Goal: Task Accomplishment & Management: Complete application form

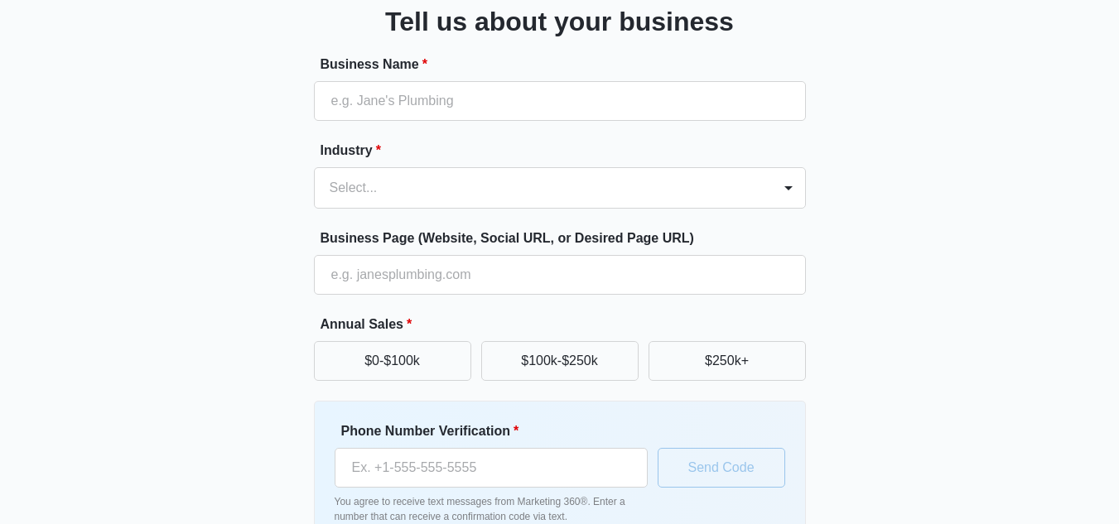
scroll to position [126, 0]
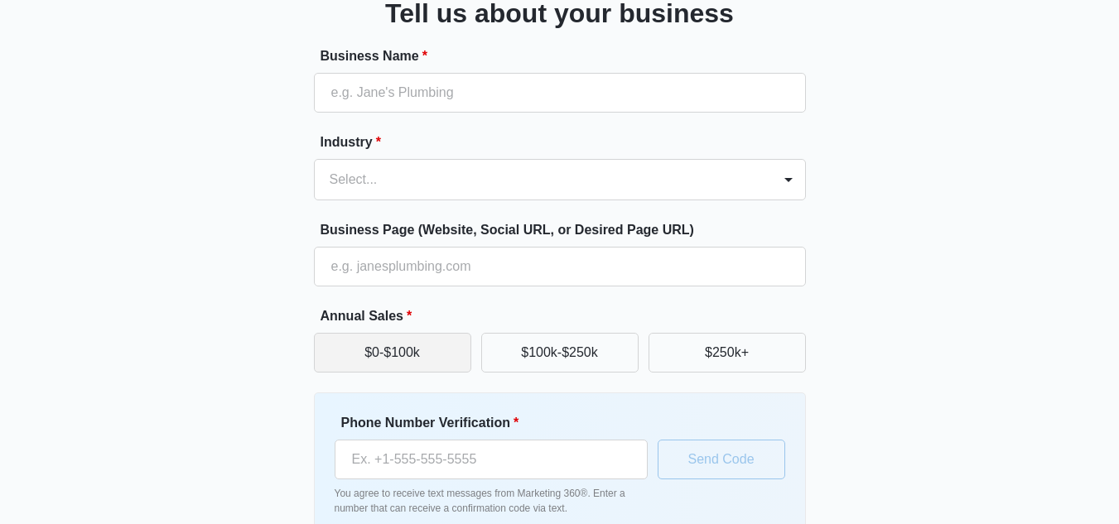
click at [437, 360] on button "$0-$100k" at bounding box center [392, 353] width 157 height 40
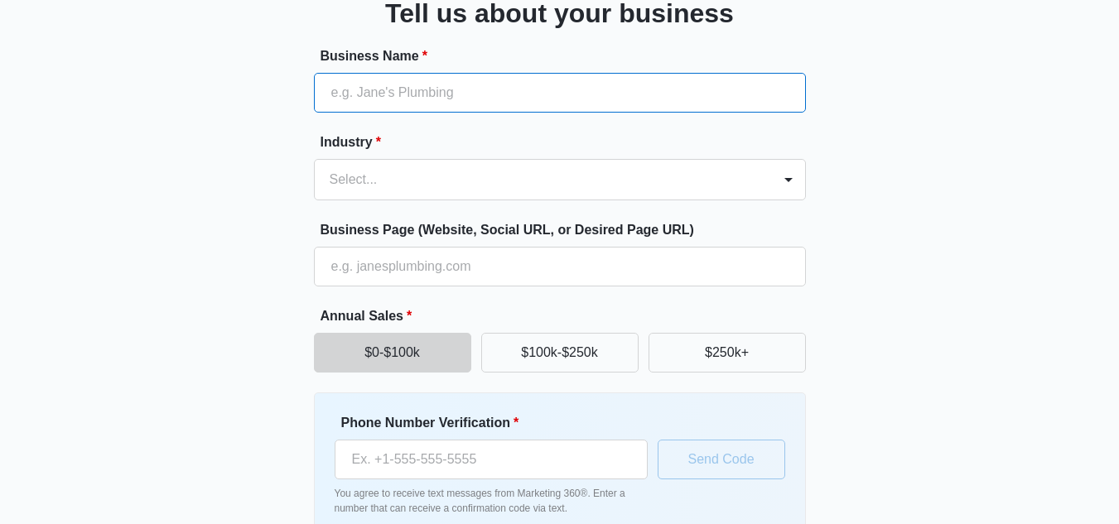
click at [368, 100] on input "Business Name *" at bounding box center [560, 93] width 492 height 40
type input "HockeyClub"
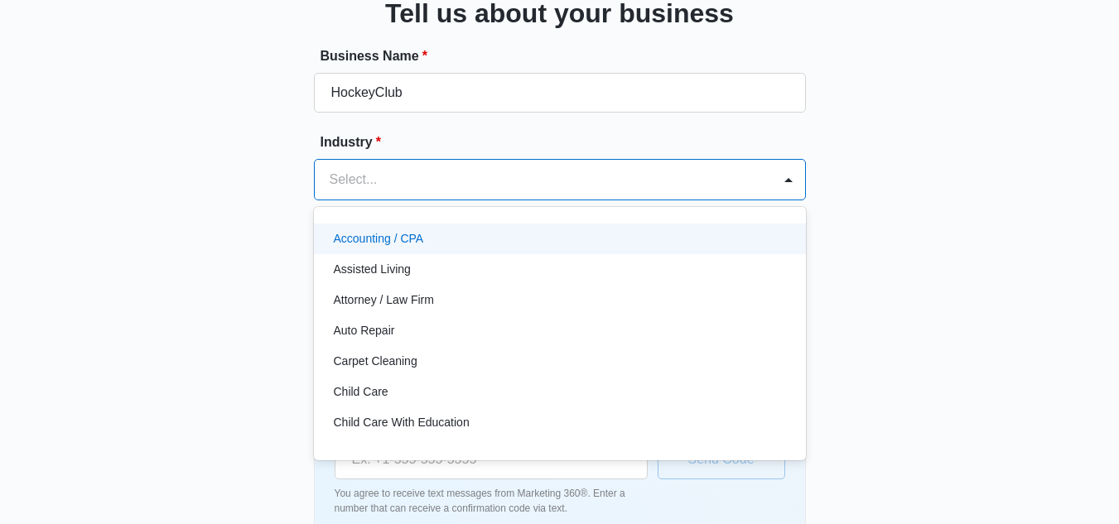
click at [397, 184] on div at bounding box center [540, 179] width 421 height 23
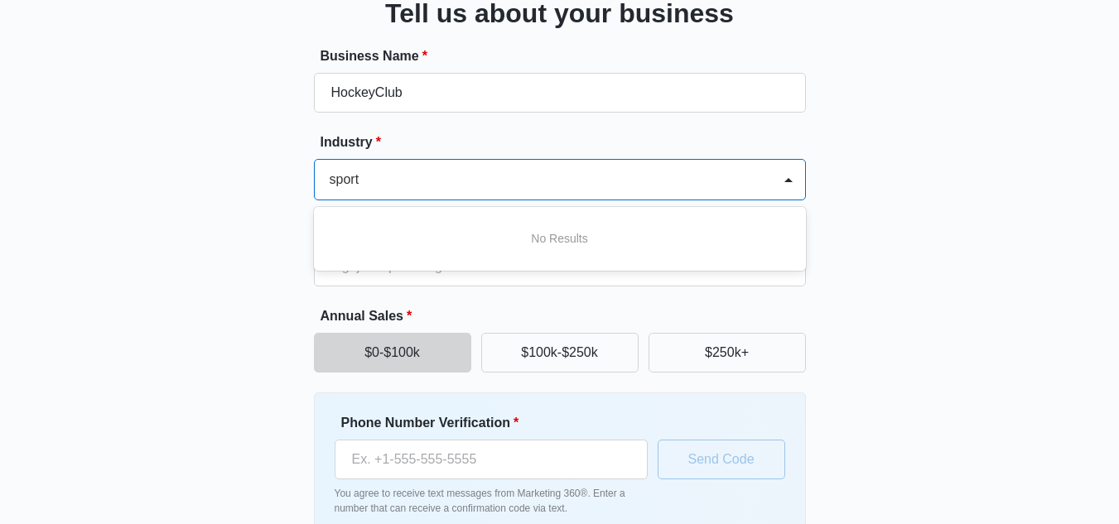
scroll to position [0, 1]
type input "sports"
click at [261, 219] on div "Great to meet you, Tell us about your business Business Name * HockeyClub Indus…" at bounding box center [560, 261] width 994 height 672
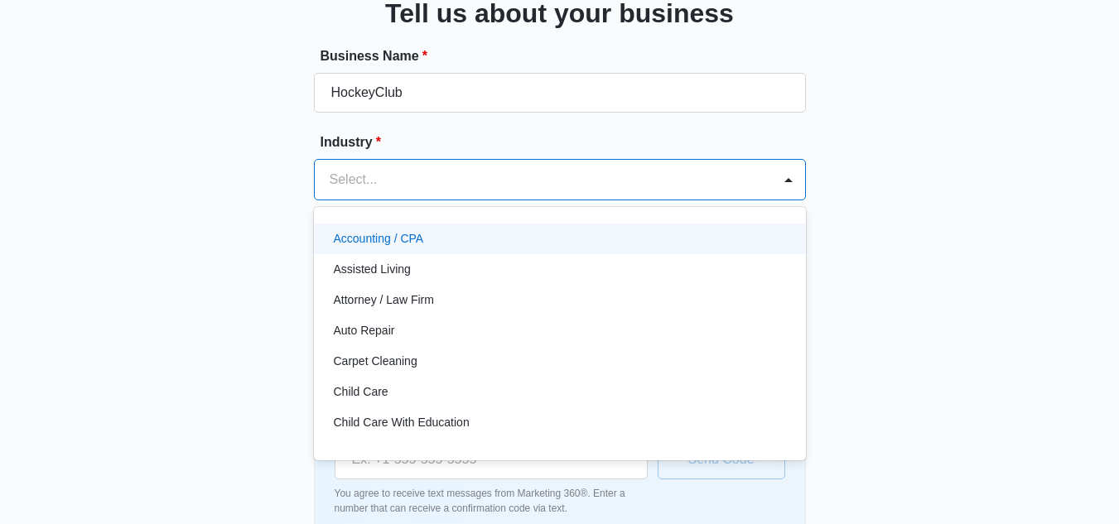
click at [460, 175] on div at bounding box center [540, 179] width 421 height 23
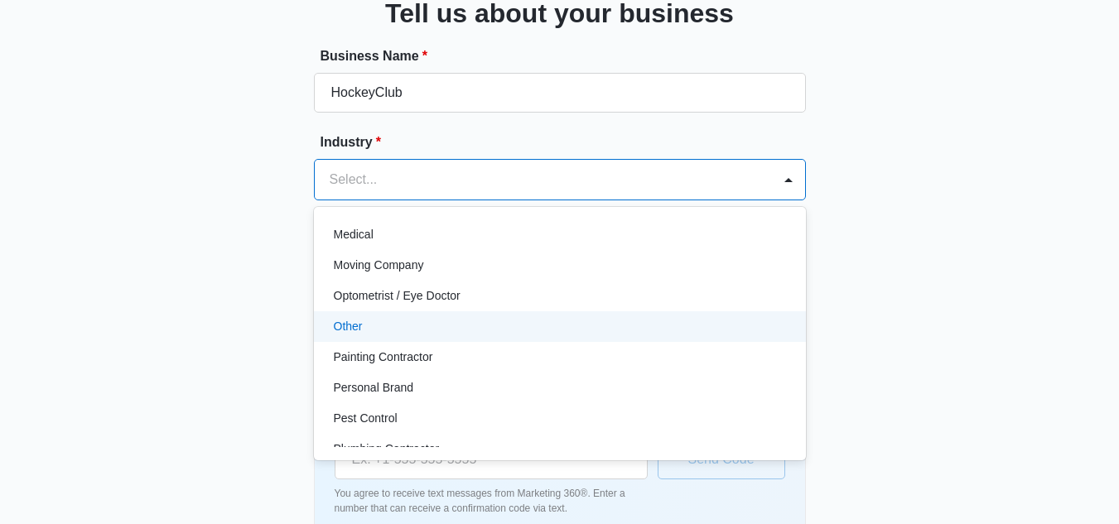
click at [379, 319] on div "Other" at bounding box center [558, 326] width 449 height 17
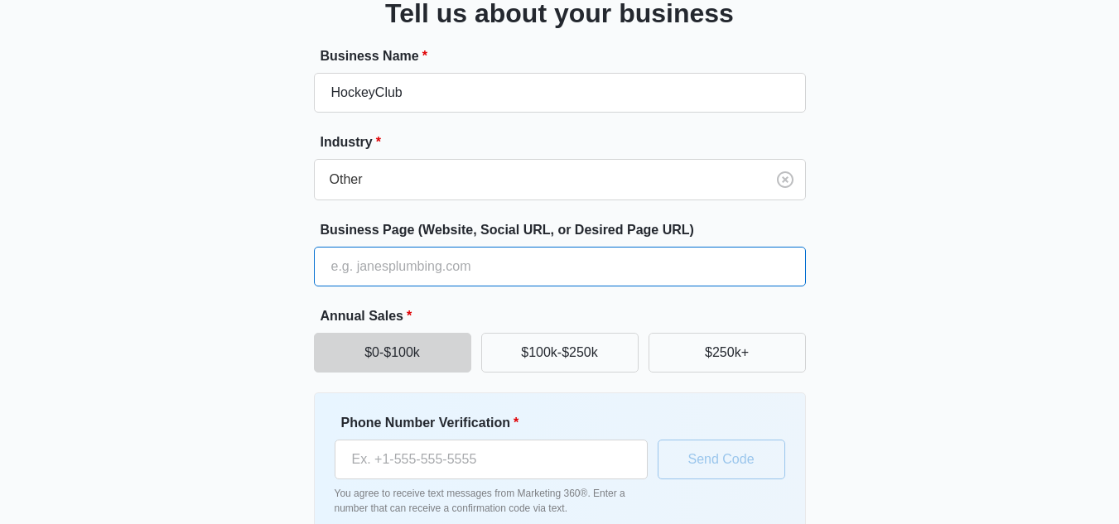
click at [407, 278] on input "Business Page (Website, Social URL, or Desired Page URL)" at bounding box center [560, 267] width 492 height 40
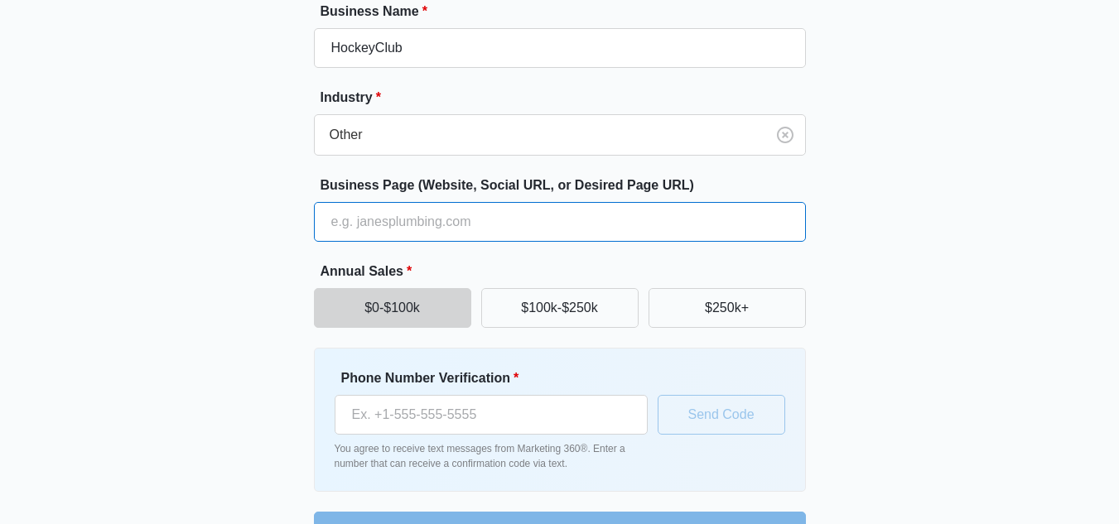
scroll to position [180, 0]
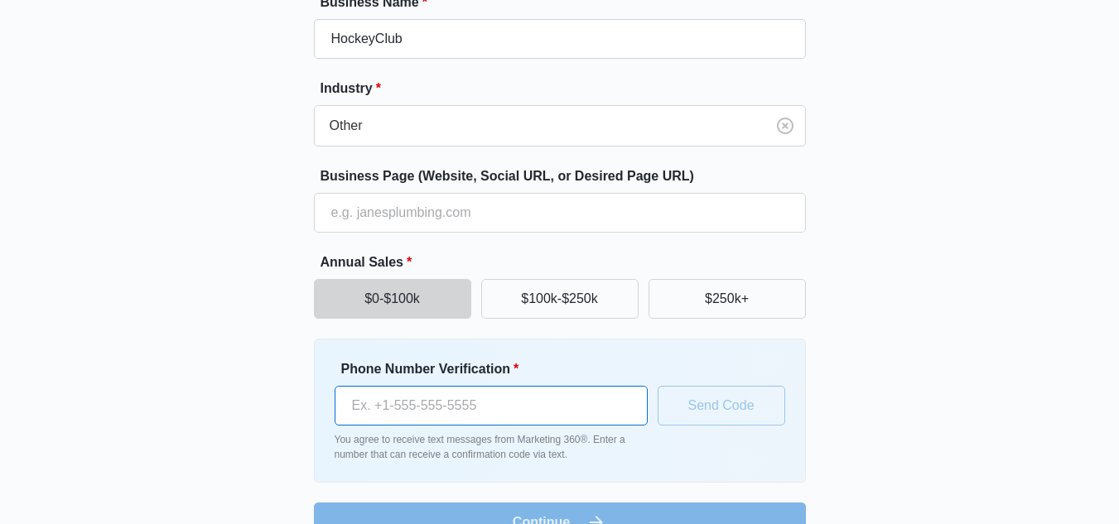
click at [438, 392] on input "Phone Number Verification *" at bounding box center [491, 406] width 313 height 40
type input "[PHONE_NUMBER]"
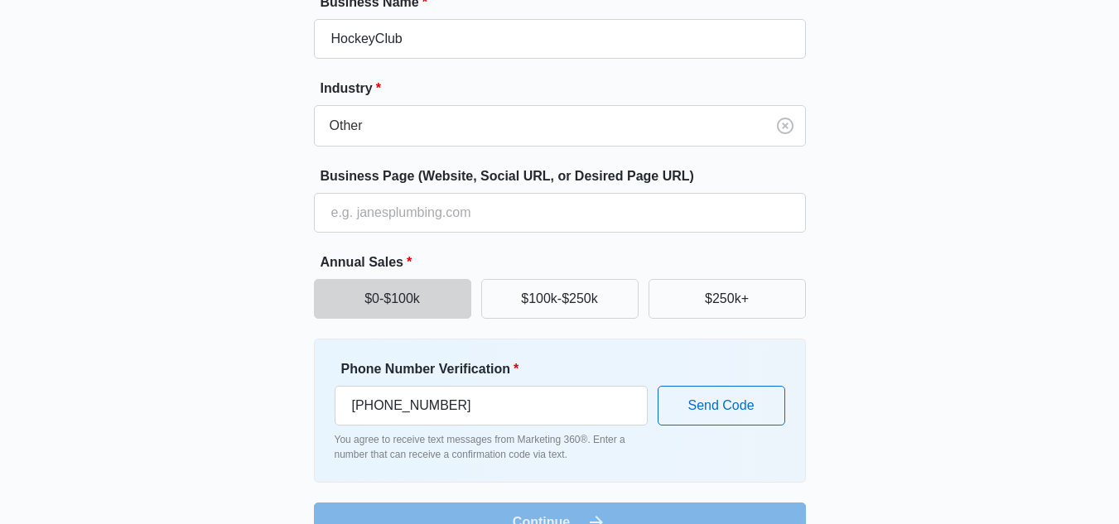
click at [388, 237] on form "Business Name * HockeyClub Industry * Other Business Page (Website, Social URL,…" at bounding box center [560, 268] width 492 height 550
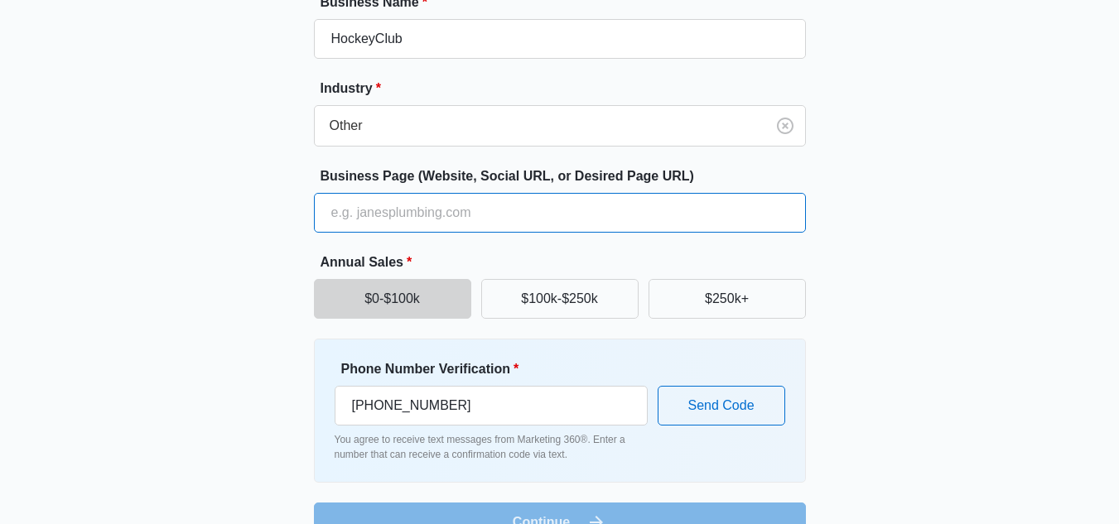
click at [395, 217] on input "Business Page (Website, Social URL, or Desired Page URL)" at bounding box center [560, 213] width 492 height 40
type input "HockeyClub.com"
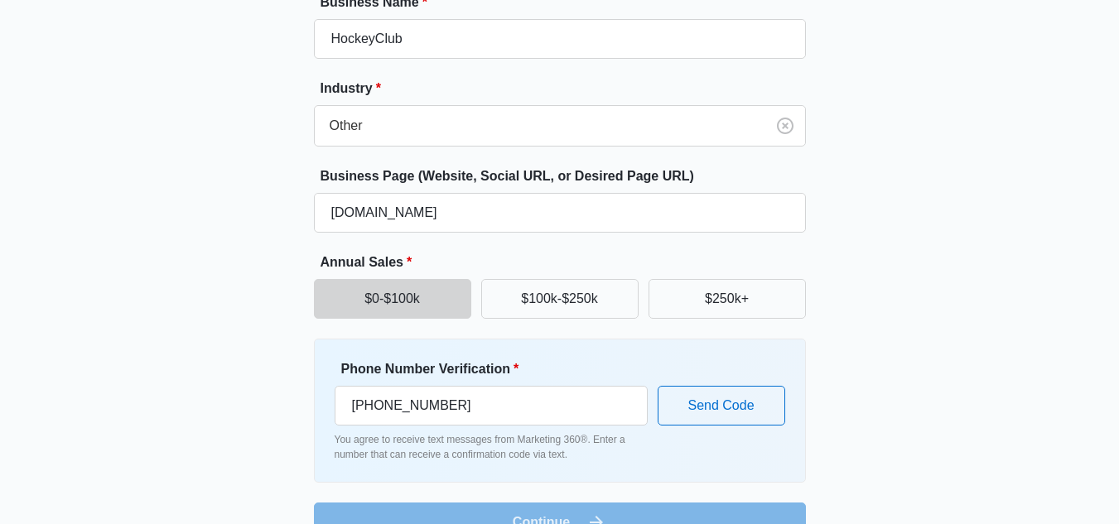
click at [286, 251] on div "Great to meet you, Tell us about your business Business Name * HockeyClub Indus…" at bounding box center [560, 207] width 994 height 672
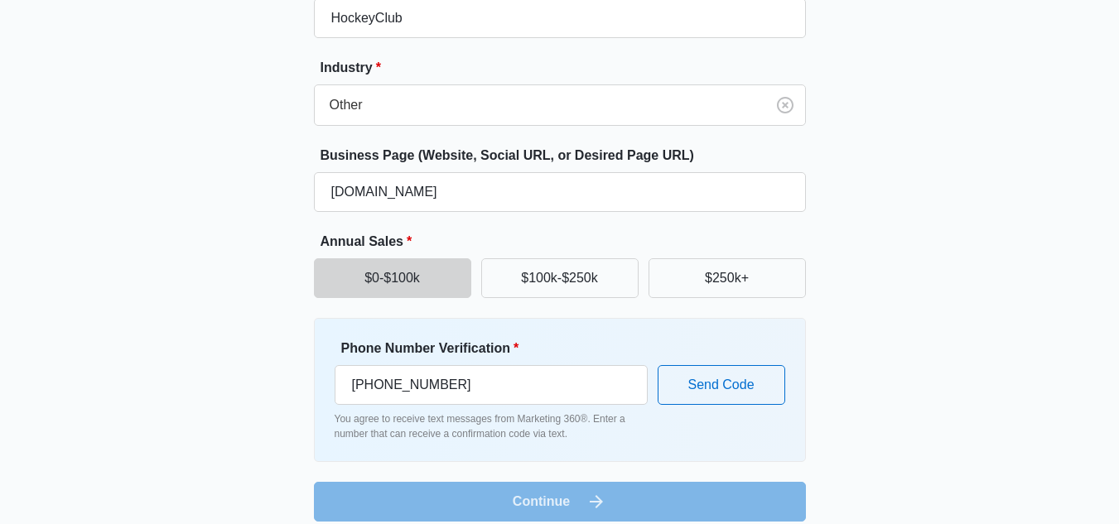
scroll to position [218, 0]
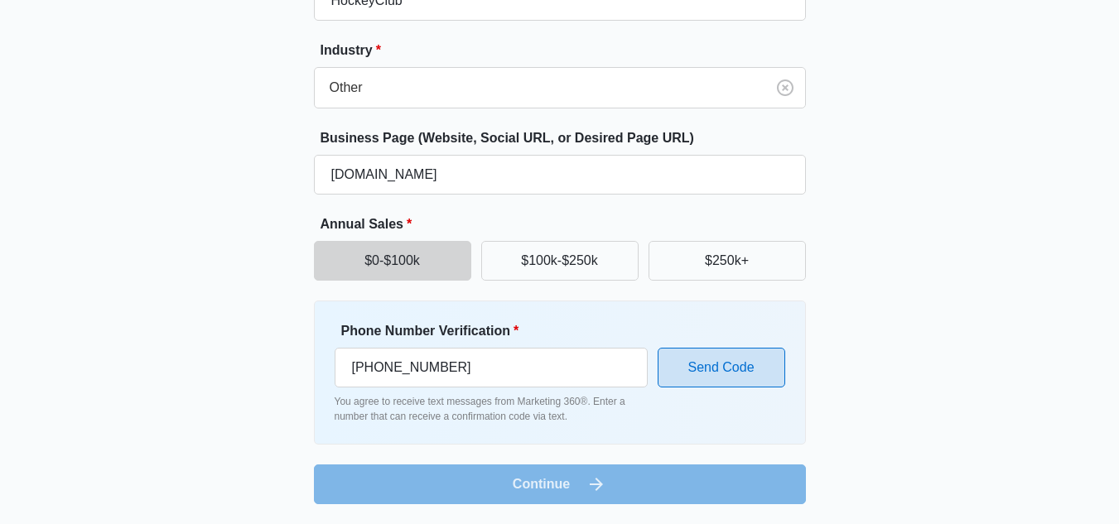
click at [683, 351] on button "Send Code" at bounding box center [721, 368] width 128 height 40
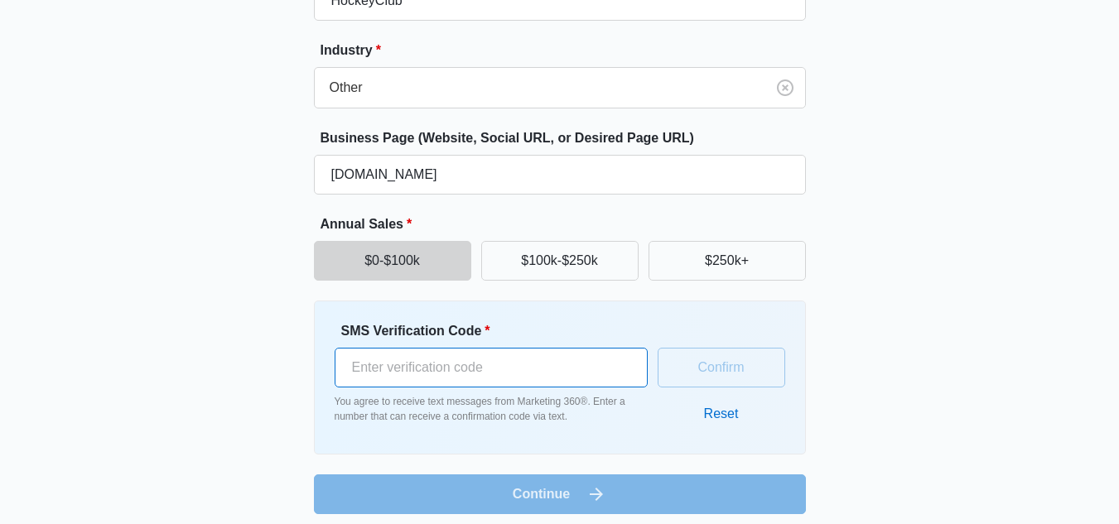
click at [508, 383] on input "SMS Verification Code *" at bounding box center [491, 368] width 313 height 40
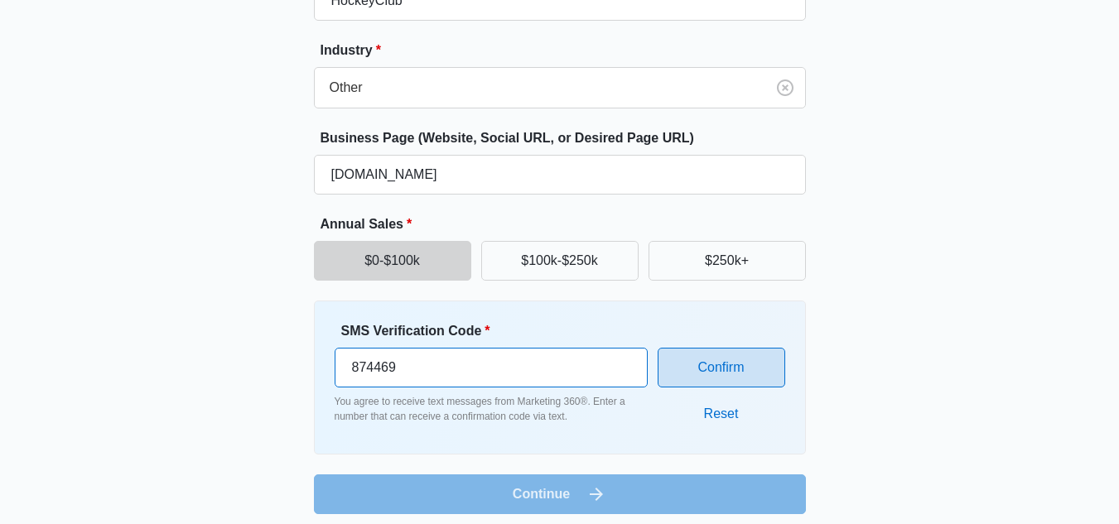
type input "874469"
click at [764, 354] on button "Confirm" at bounding box center [721, 368] width 128 height 40
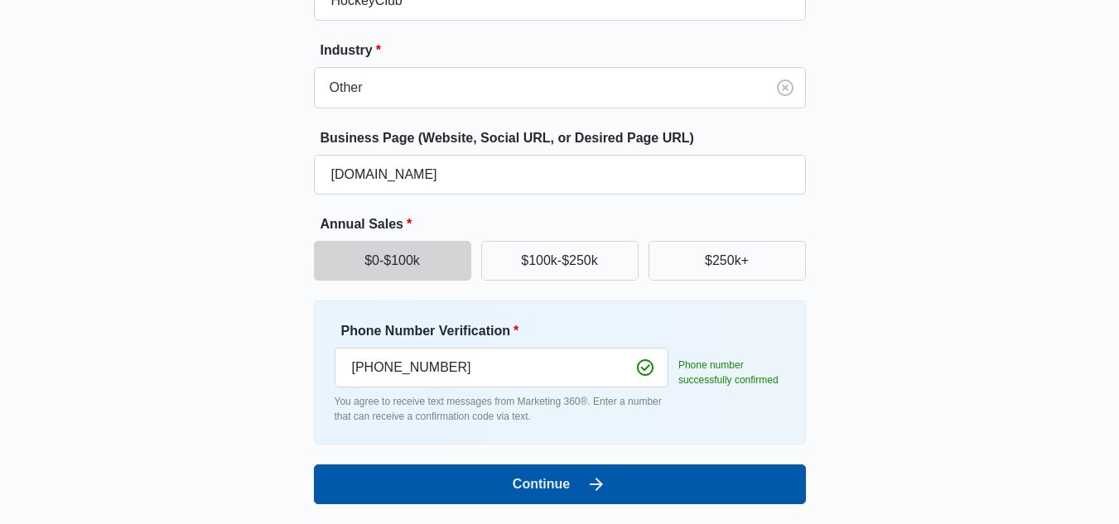
click at [626, 477] on button "Continue" at bounding box center [560, 485] width 492 height 40
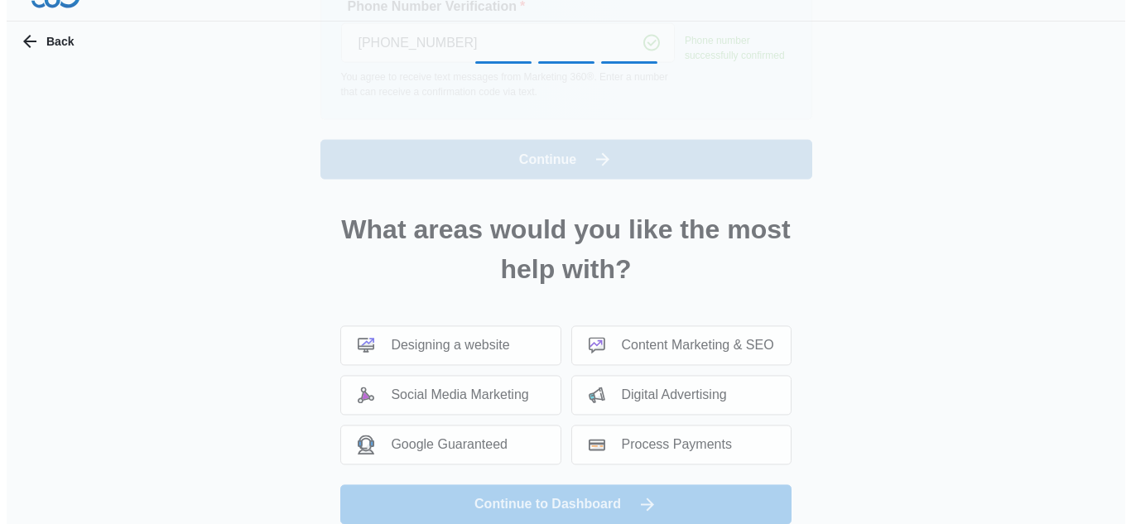
scroll to position [0, 0]
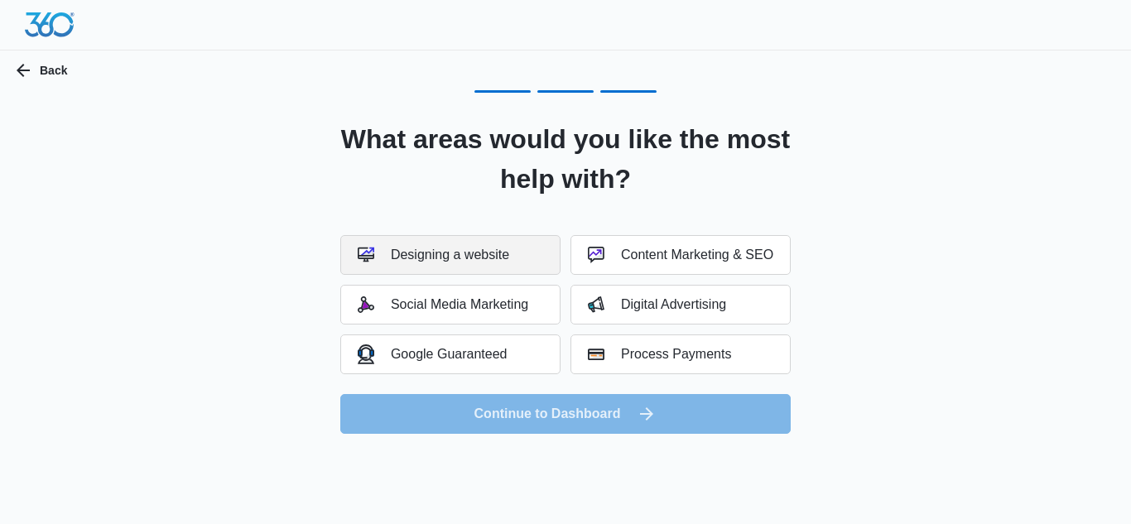
click at [458, 259] on div "Designing a website" at bounding box center [434, 255] width 152 height 17
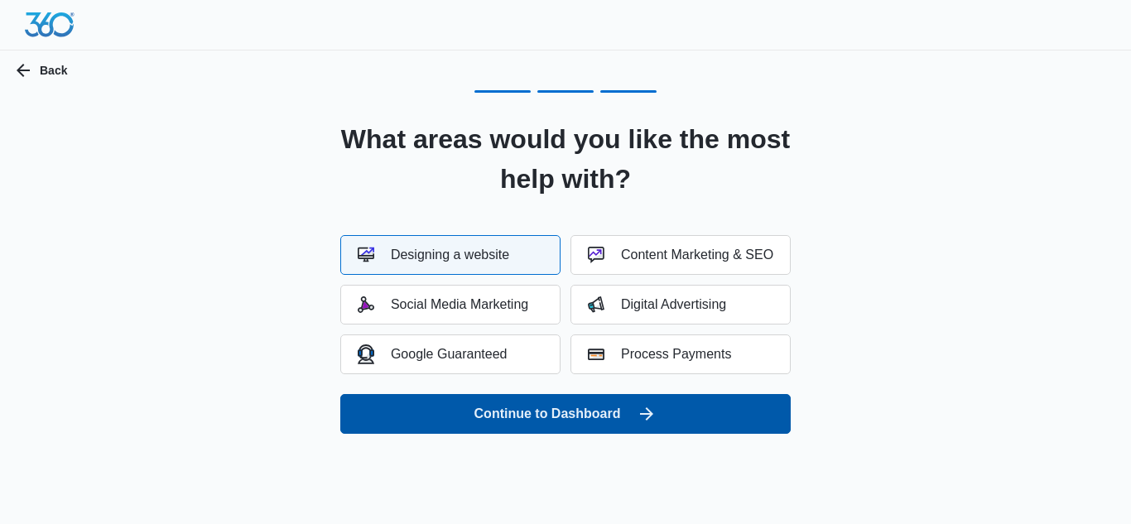
click at [567, 414] on button "Continue to Dashboard" at bounding box center [565, 414] width 450 height 40
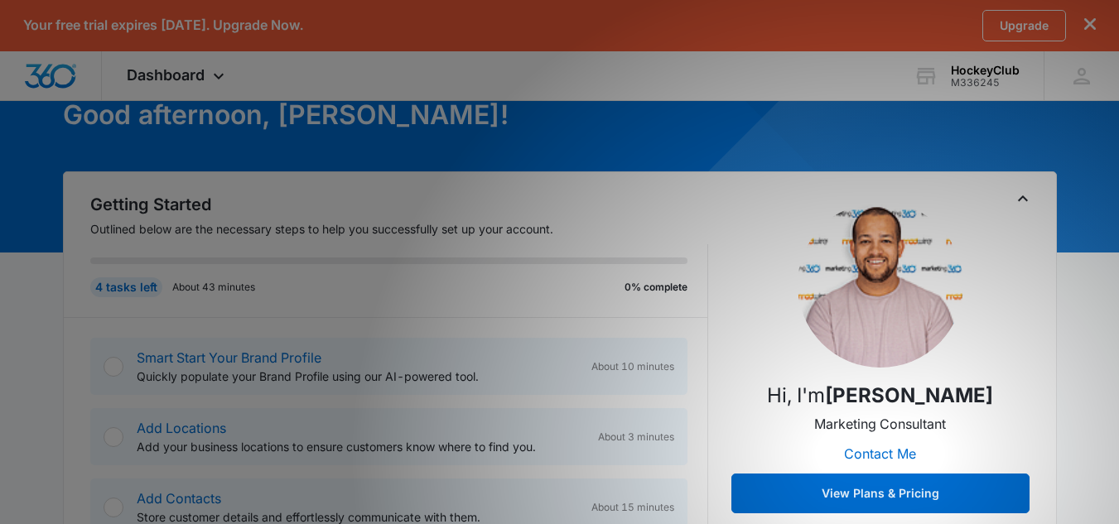
scroll to position [97, 0]
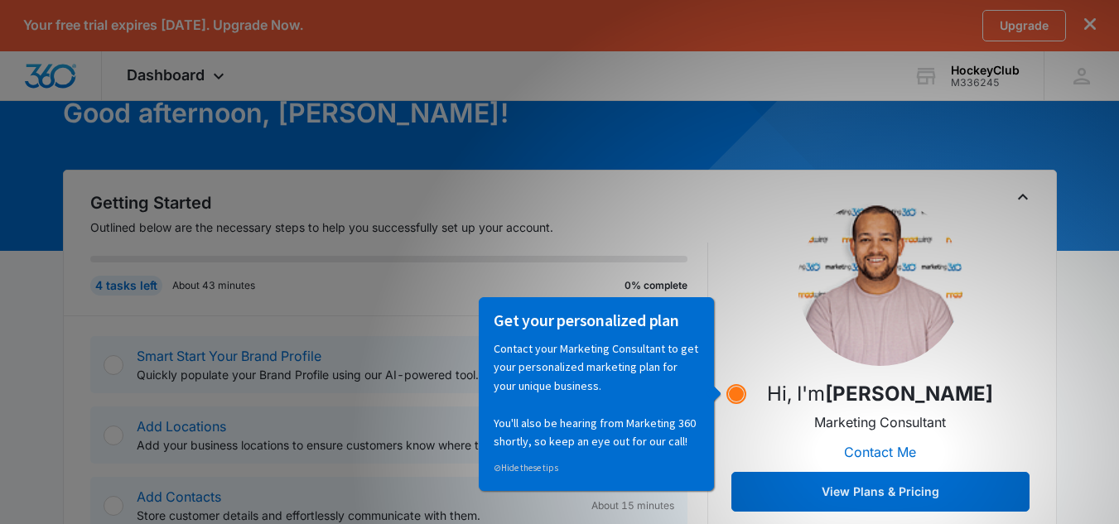
click at [744, 396] on circle "Hotspot (open by clicking or pressing space/enter)" at bounding box center [736, 394] width 15 height 15
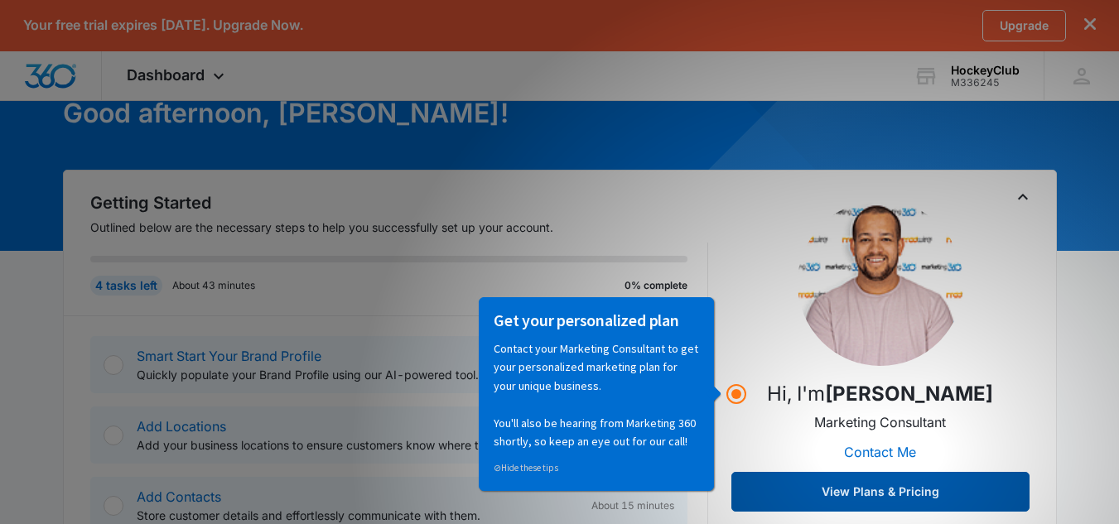
click at [850, 484] on button "View Plans & Pricing" at bounding box center [880, 492] width 298 height 40
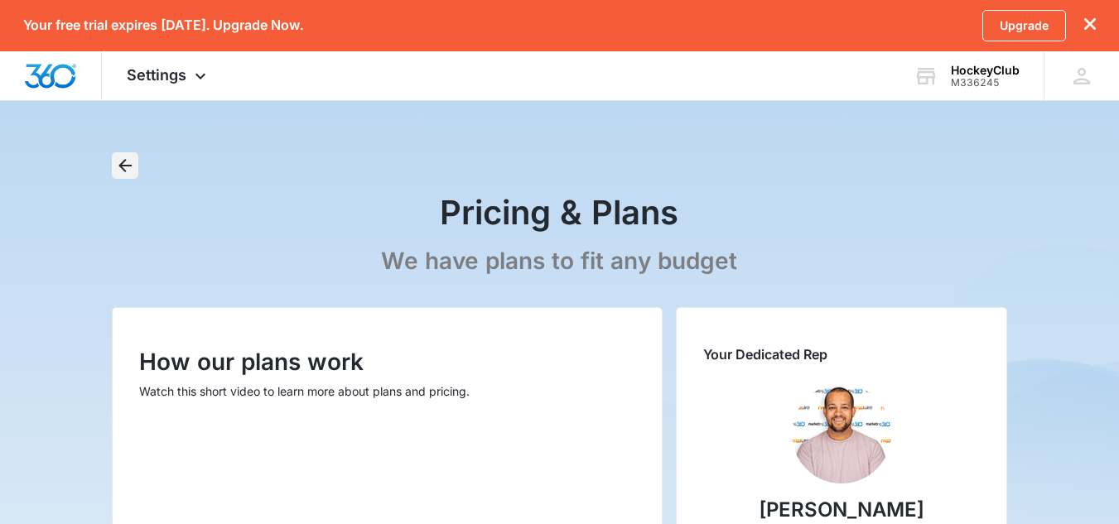
click at [128, 165] on icon "Back" at bounding box center [124, 165] width 13 height 13
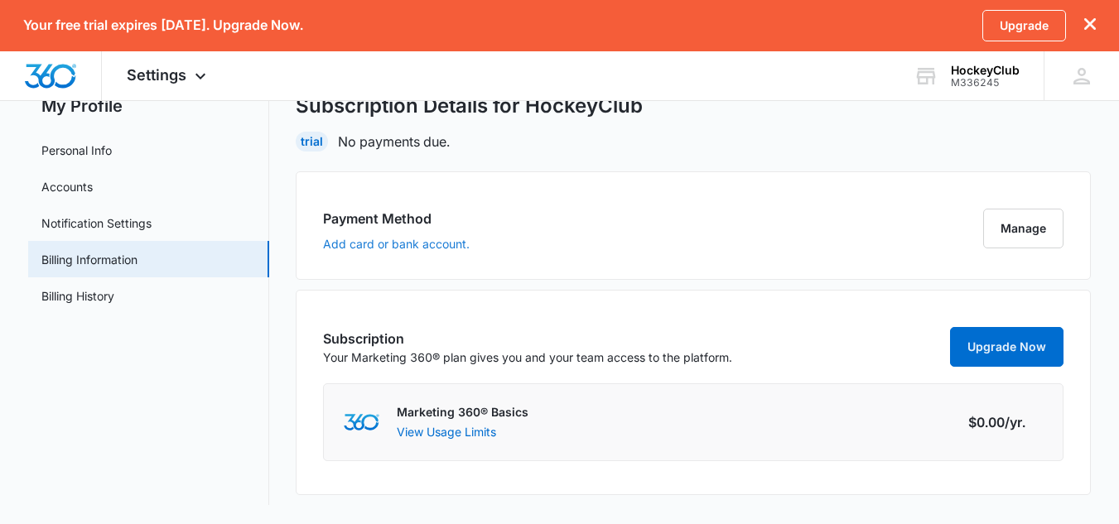
scroll to position [60, 0]
click at [84, 158] on link "Personal Info" at bounding box center [76, 149] width 70 height 17
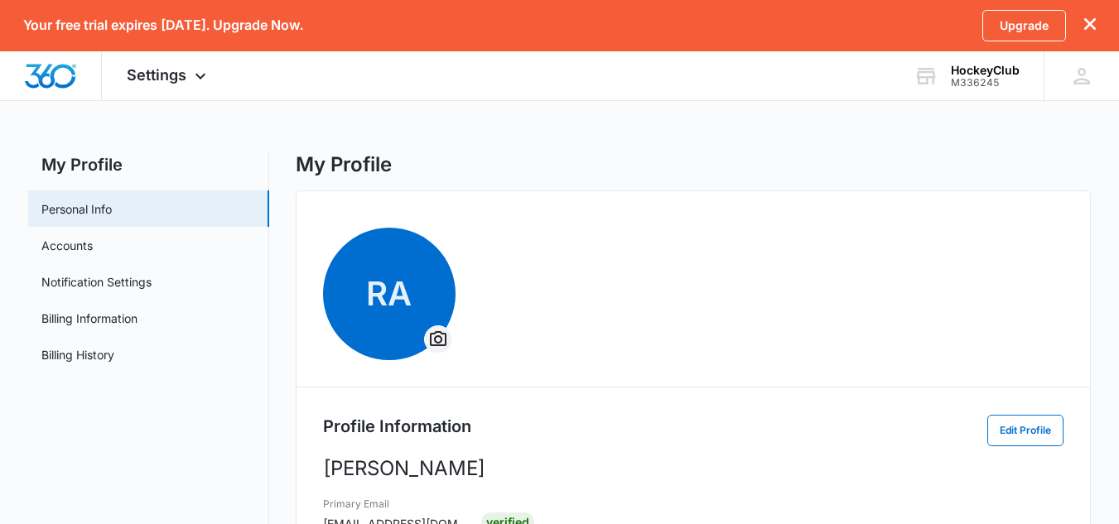
click at [445, 345] on icon "Overflow Menu" at bounding box center [438, 338] width 17 height 15
click at [435, 334] on icon "Overflow Menu" at bounding box center [438, 338] width 17 height 15
click at [479, 391] on div "Change Profile Photo" at bounding box center [502, 386] width 114 height 12
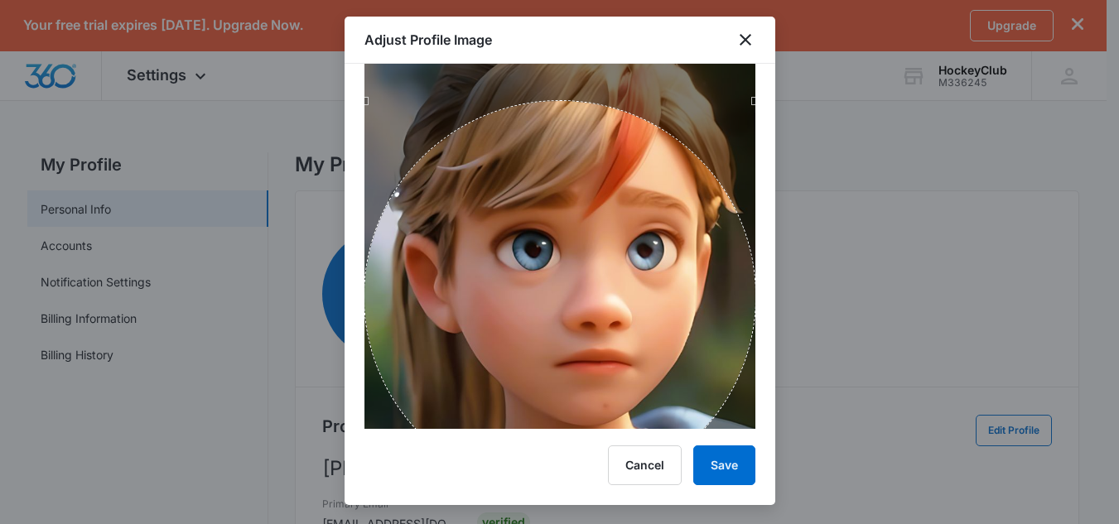
scroll to position [46, 0]
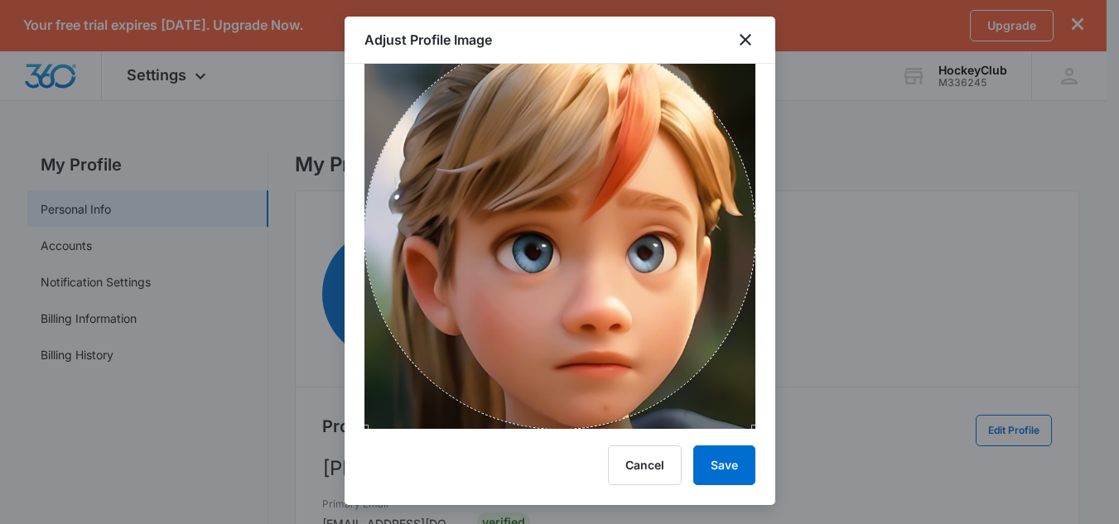
click at [488, 272] on div "Use the arrow keys to move the crop selection area" at bounding box center [559, 233] width 391 height 391
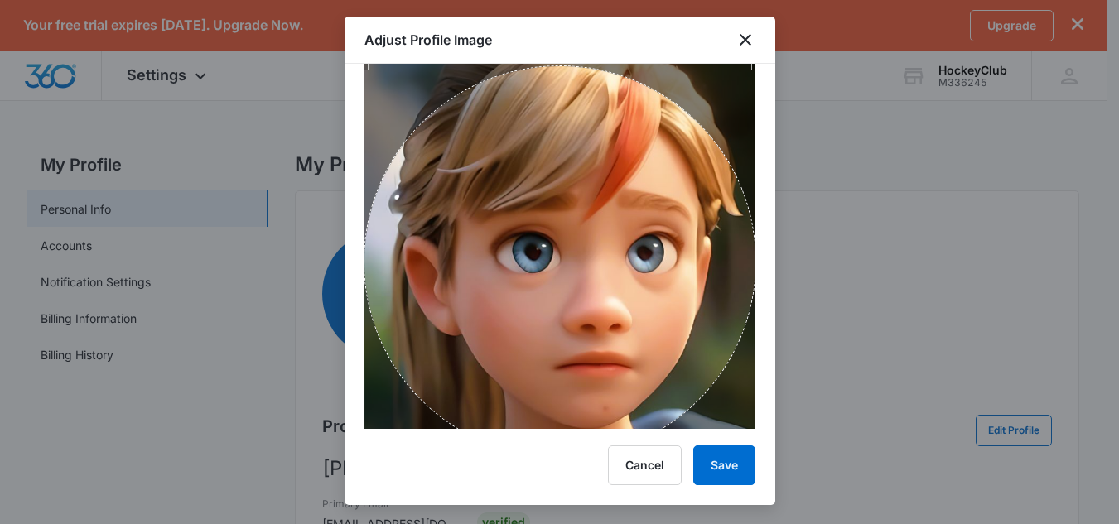
click at [520, 313] on div "Use the arrow keys to move the crop selection area" at bounding box center [559, 261] width 391 height 391
click at [729, 474] on button "Save" at bounding box center [724, 465] width 62 height 40
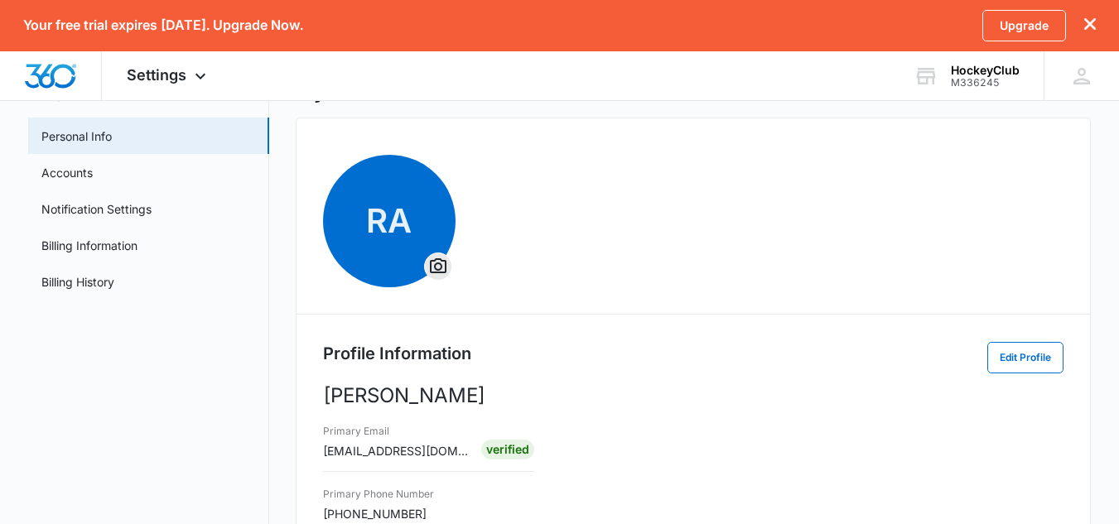
scroll to position [75, 0]
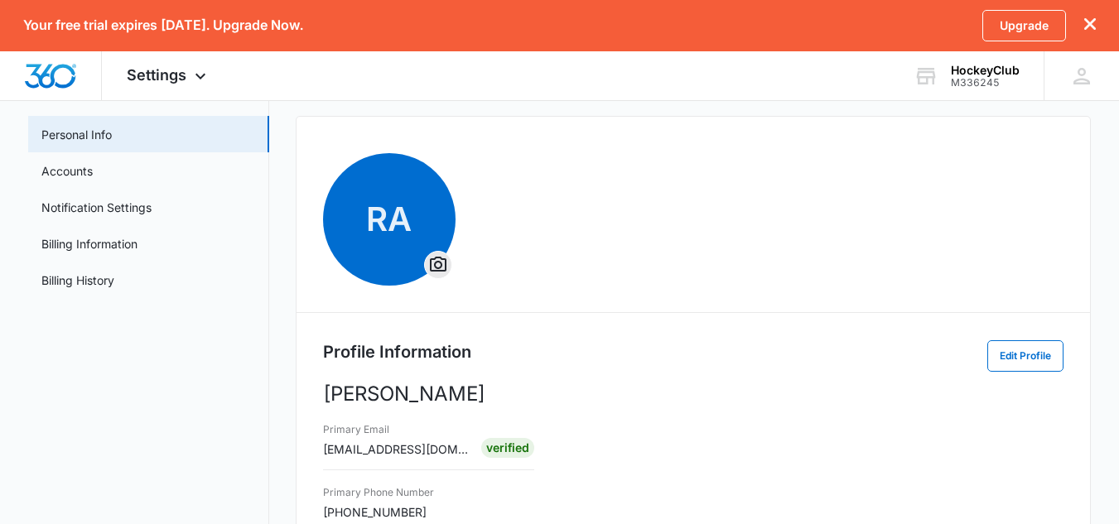
click at [1091, 28] on icon "dismiss this dialog" at bounding box center [1090, 24] width 12 height 12
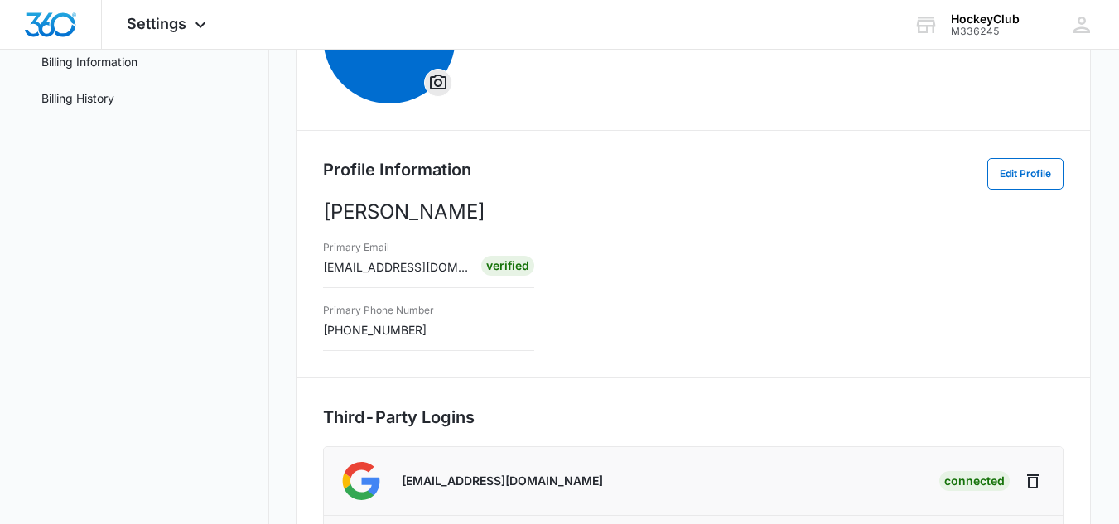
scroll to position [0, 0]
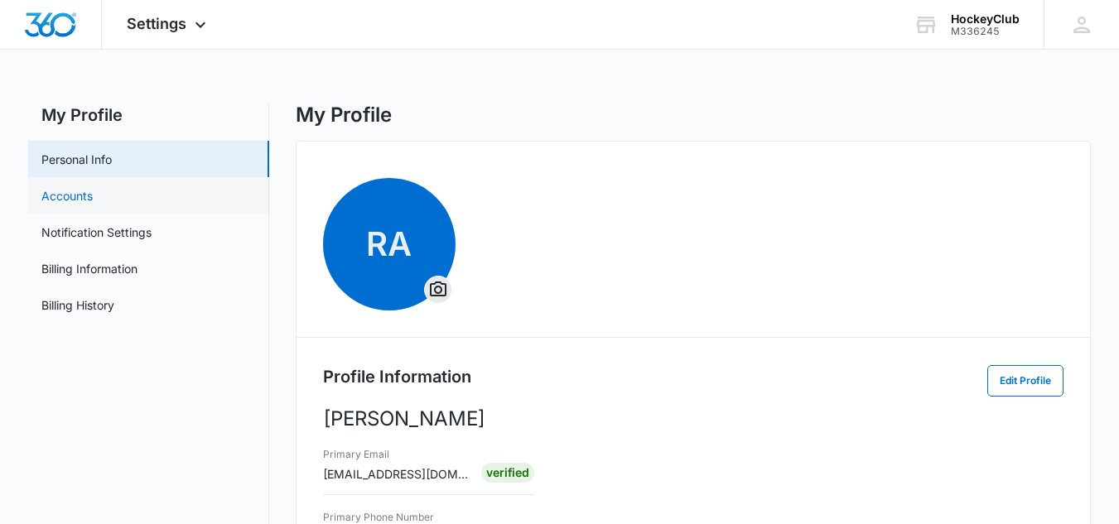
click at [93, 200] on link "Accounts" at bounding box center [66, 195] width 51 height 17
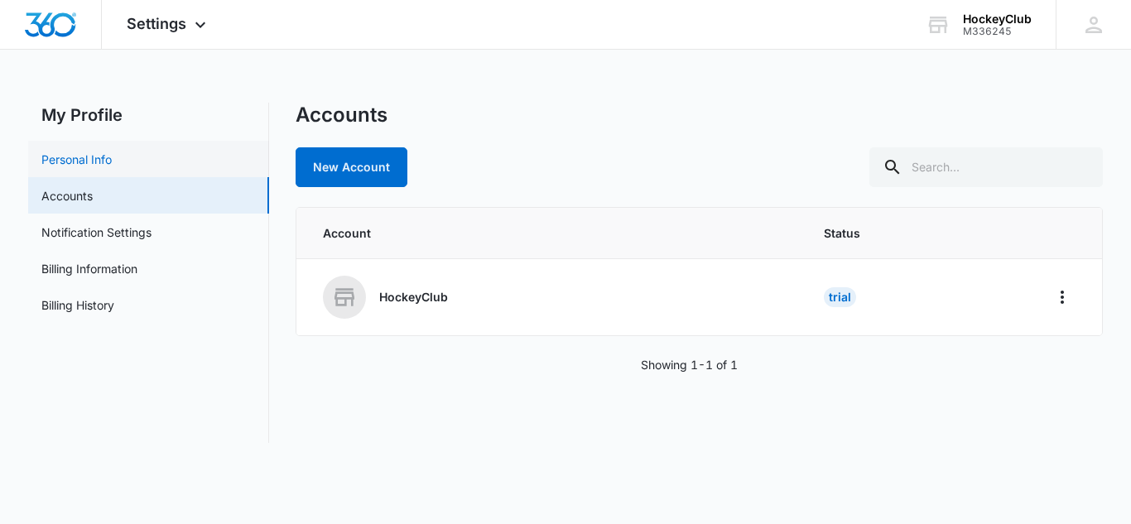
click at [106, 161] on link "Personal Info" at bounding box center [76, 159] width 70 height 17
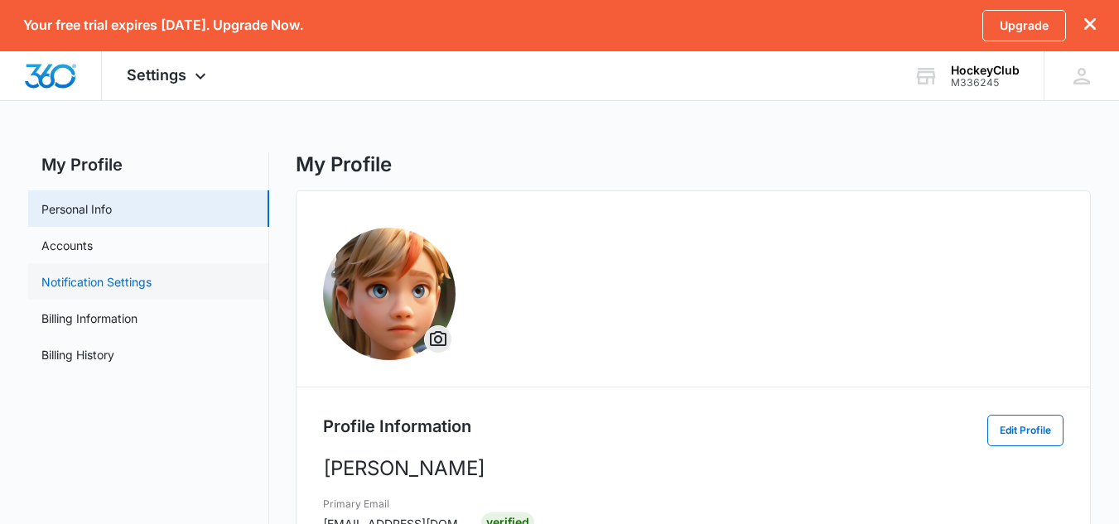
click at [112, 277] on link "Notification Settings" at bounding box center [96, 281] width 110 height 17
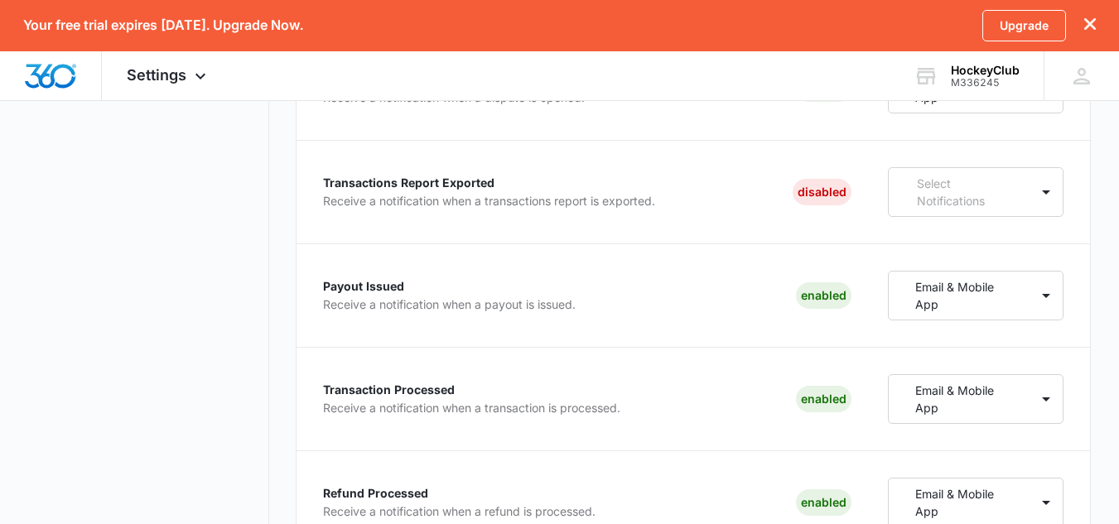
scroll to position [374, 0]
click at [825, 205] on div "Disabled" at bounding box center [821, 193] width 59 height 26
click at [823, 198] on div "Disabled" at bounding box center [821, 193] width 59 height 26
click at [739, 259] on div "Disputes Opened Receive a notification when a dispute is opened. Enabled Email …" at bounding box center [693, 297] width 795 height 512
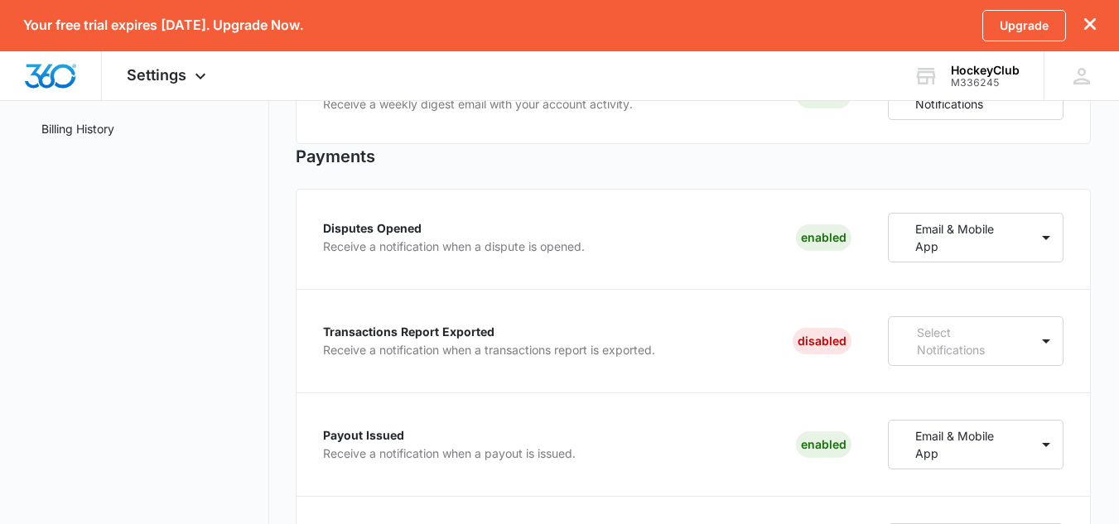
scroll to position [0, 0]
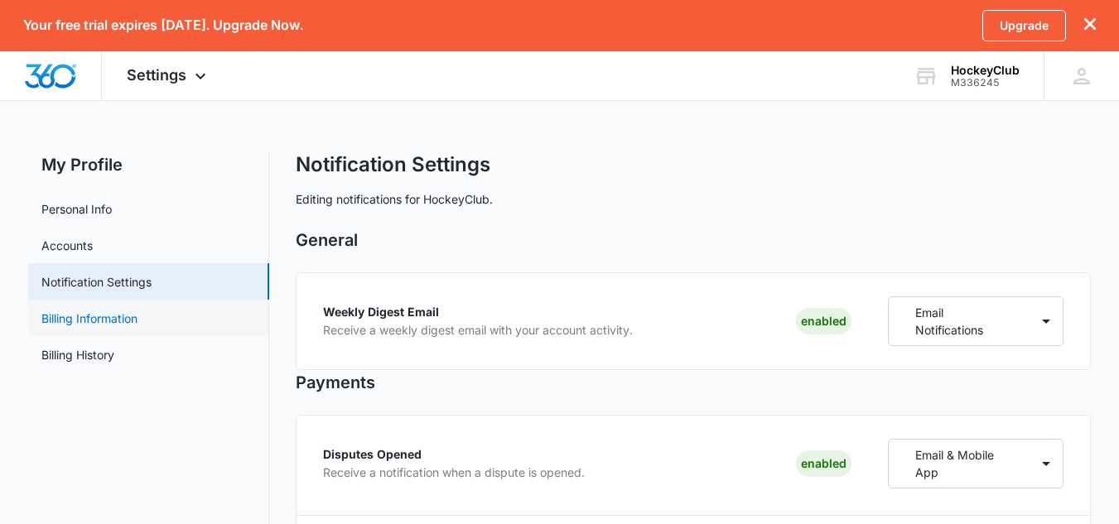
click at [123, 322] on link "Billing Information" at bounding box center [89, 318] width 96 height 17
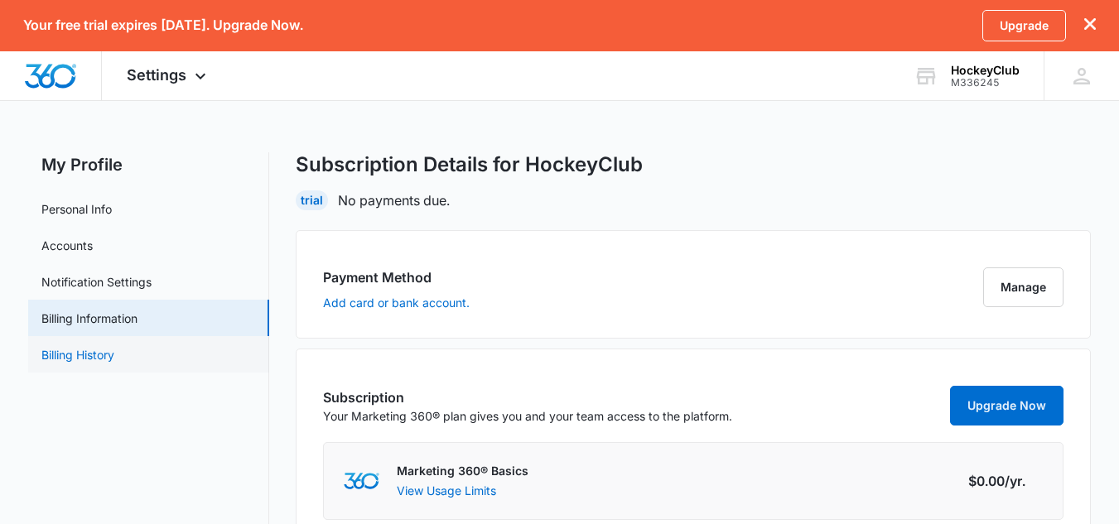
click at [100, 363] on link "Billing History" at bounding box center [77, 354] width 73 height 17
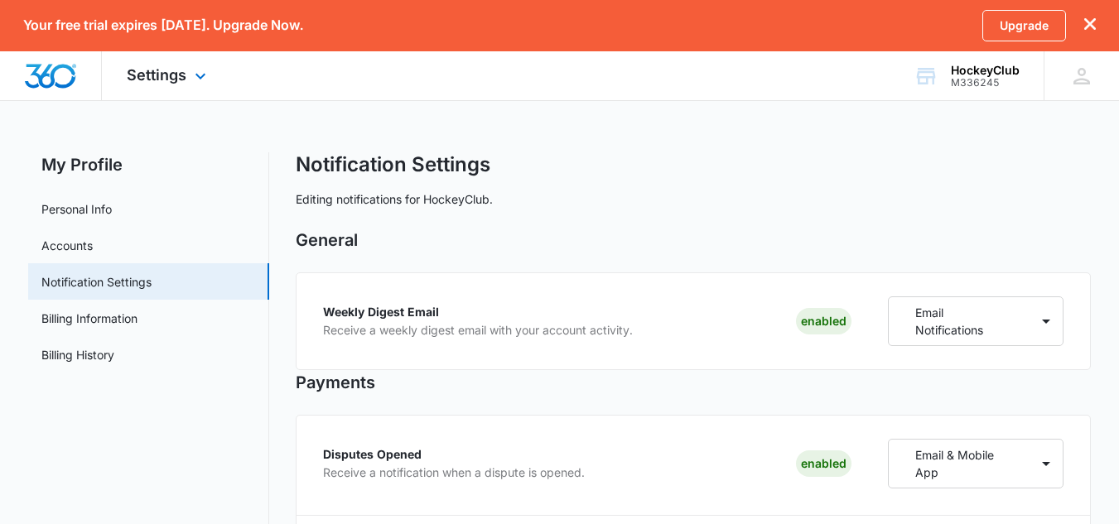
click at [62, 81] on img "Dashboard" at bounding box center [50, 76] width 53 height 25
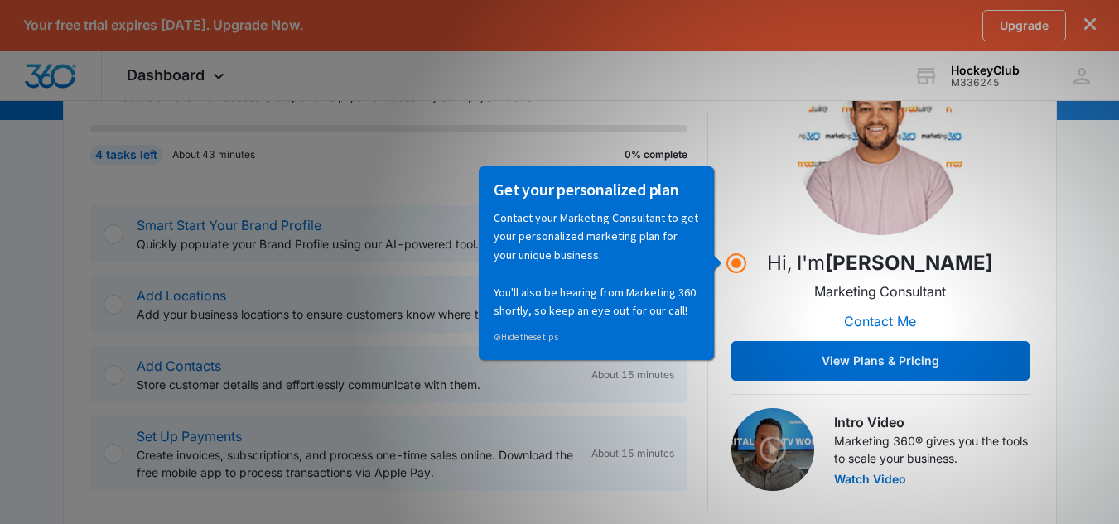
scroll to position [259, 0]
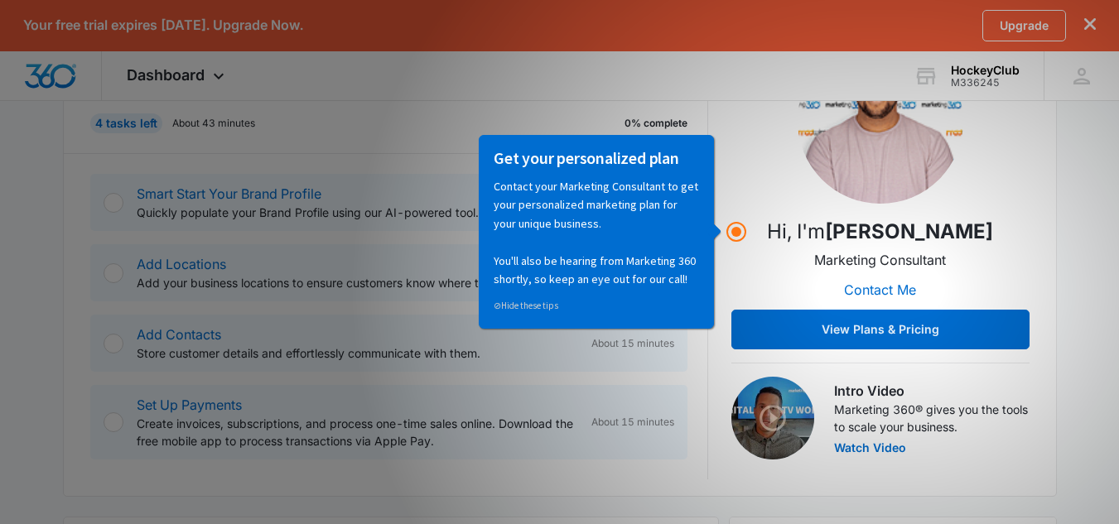
click at [599, 198] on p "Contact your Marketing Consultant to get your personalized marketing plan for y…" at bounding box center [595, 231] width 205 height 111
click at [560, 409] on div "Set Up Payments Create invoices, subscriptions, and process one-time sales onli…" at bounding box center [357, 422] width 441 height 55
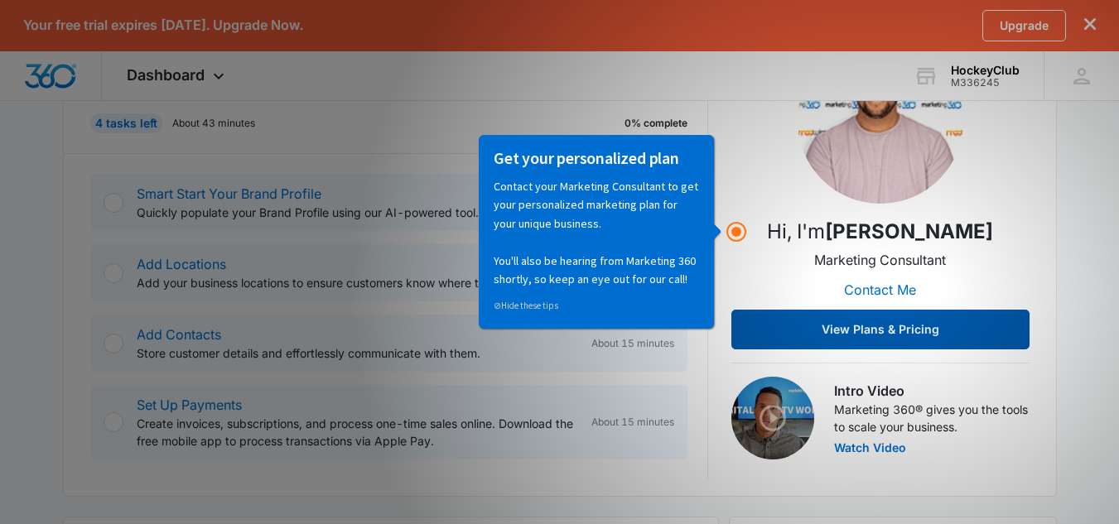
click at [827, 335] on button "View Plans & Pricing" at bounding box center [880, 330] width 298 height 40
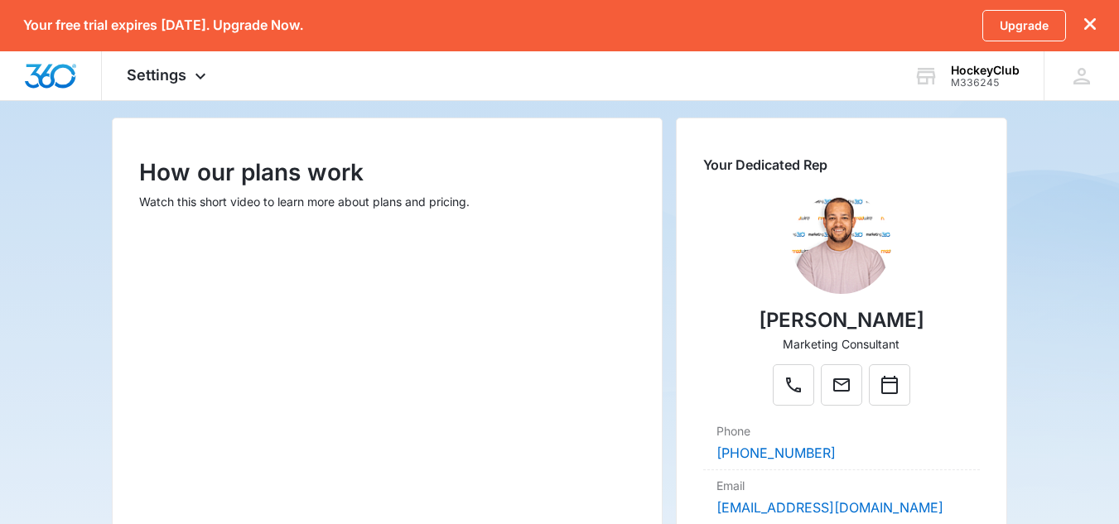
scroll to position [191, 0]
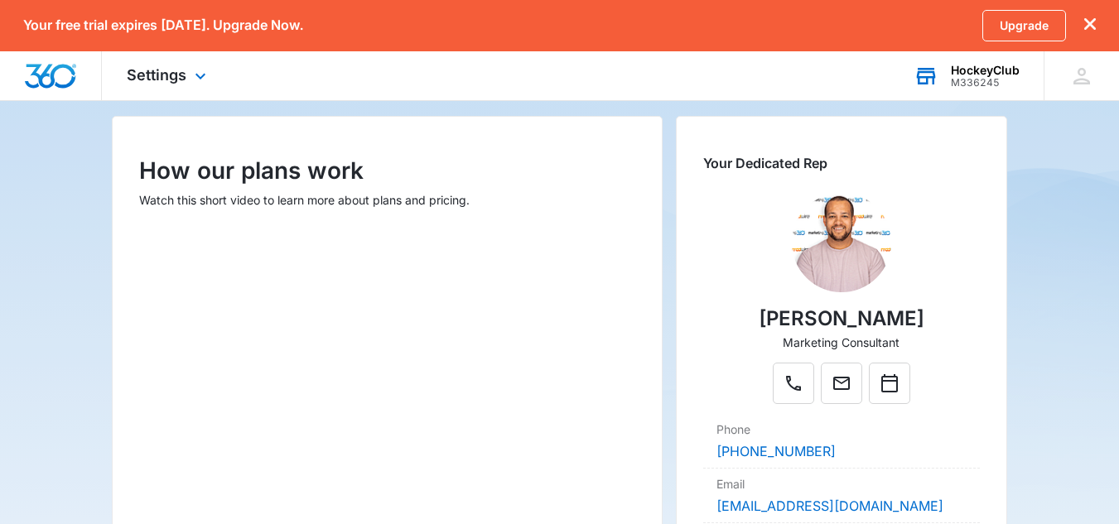
click at [983, 95] on div "HockeyClub M336245 Your Accounts View All" at bounding box center [965, 75] width 155 height 49
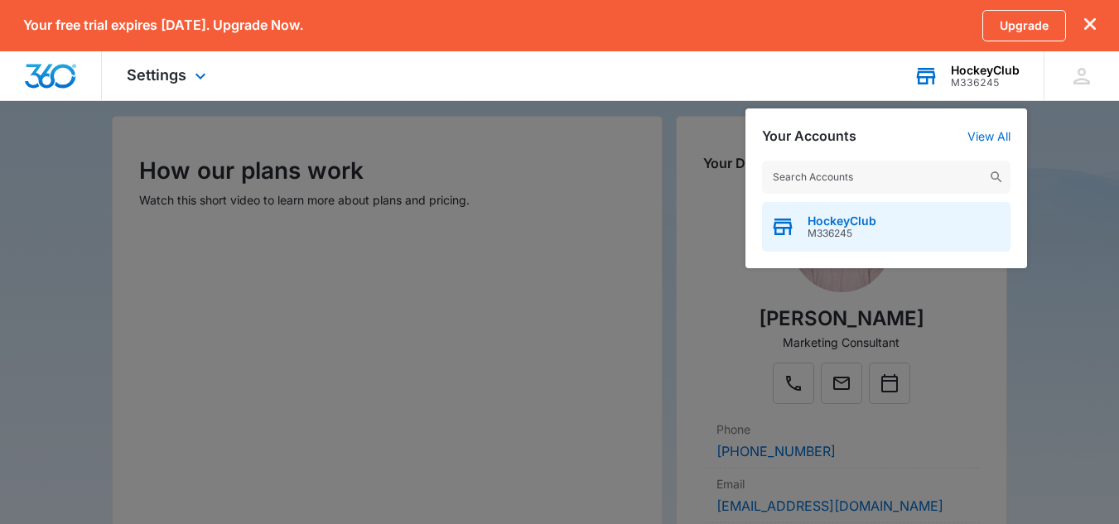
click at [903, 238] on div "HockeyClub M336245" at bounding box center [886, 227] width 248 height 50
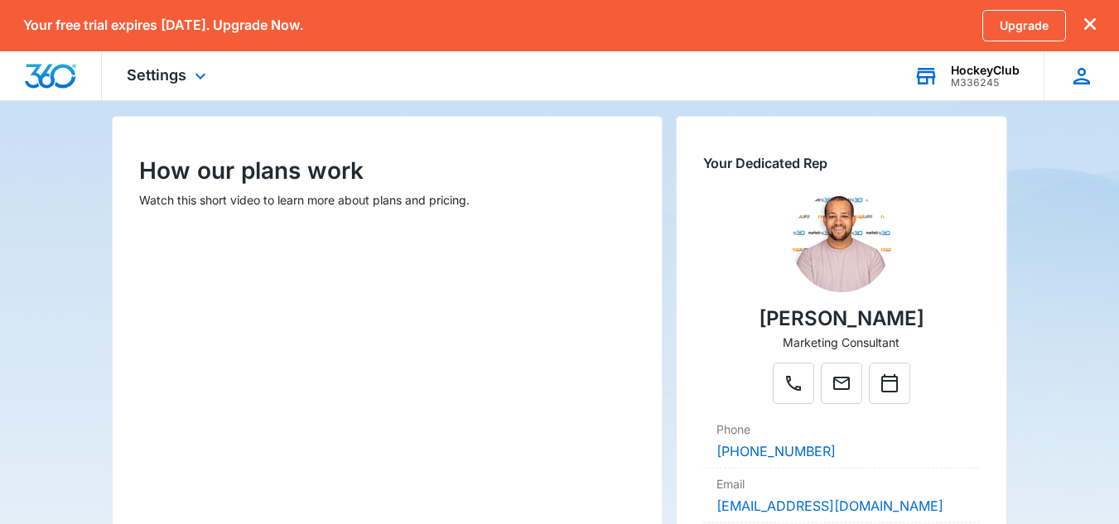
click at [1091, 74] on icon at bounding box center [1081, 76] width 25 height 25
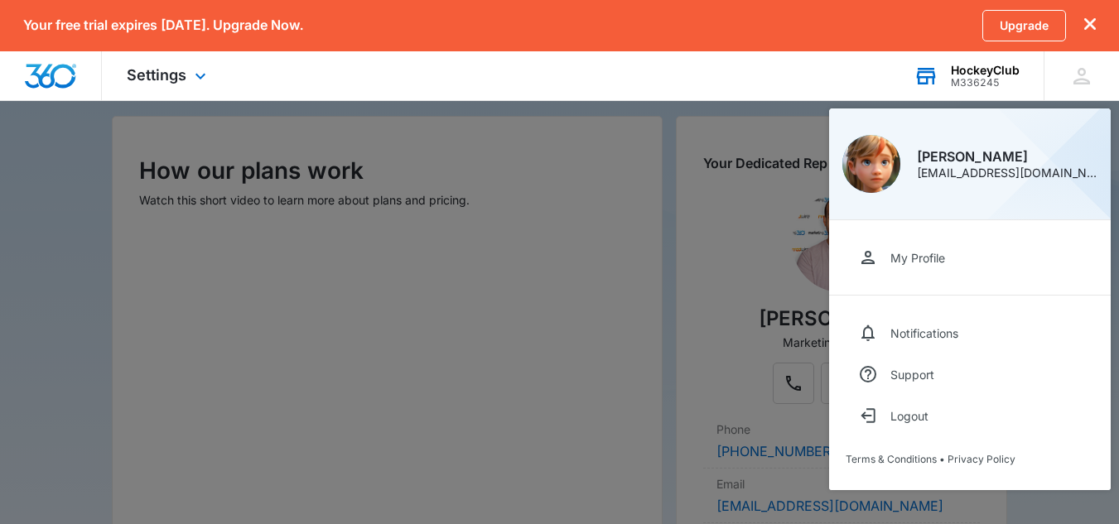
click at [122, 61] on div "Settings Apps Reputation Websites Forms CRM Email Shop Payments POS Ads Intelli…" at bounding box center [168, 75] width 133 height 49
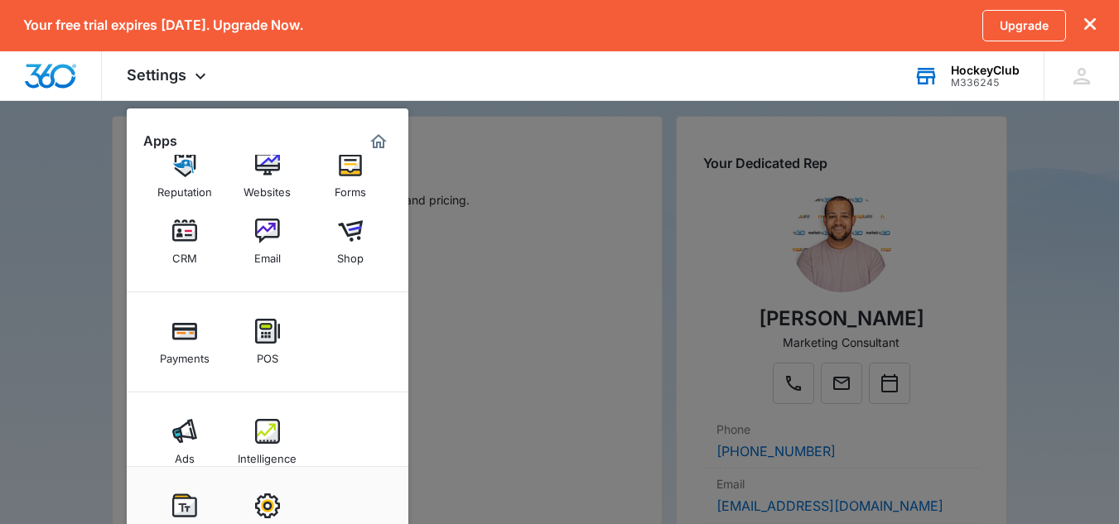
scroll to position [0, 0]
